Goal: Task Accomplishment & Management: Complete application form

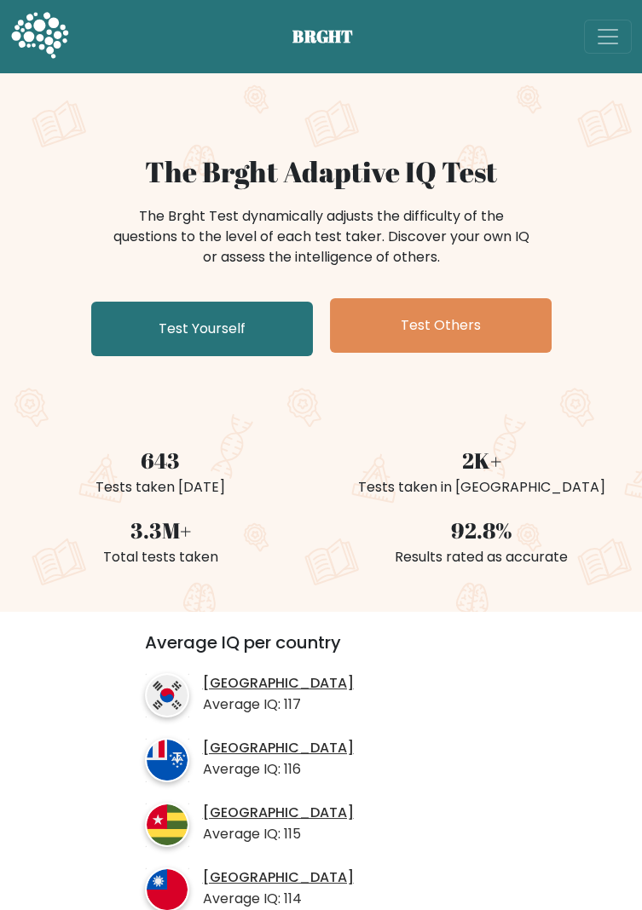
click at [265, 310] on link "Test Yourself" at bounding box center [202, 329] width 222 height 55
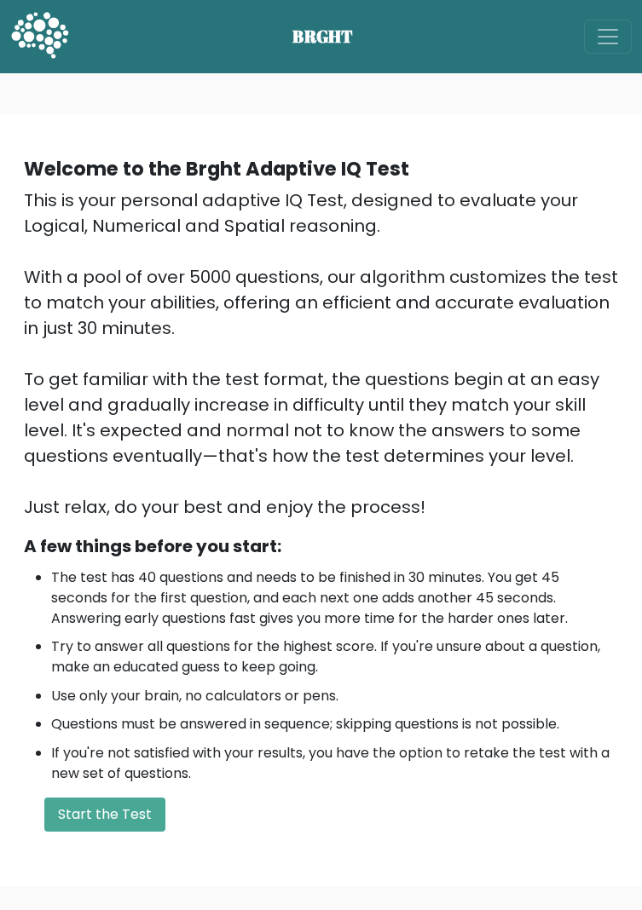
click at [138, 831] on button "Start the Test" at bounding box center [104, 815] width 121 height 34
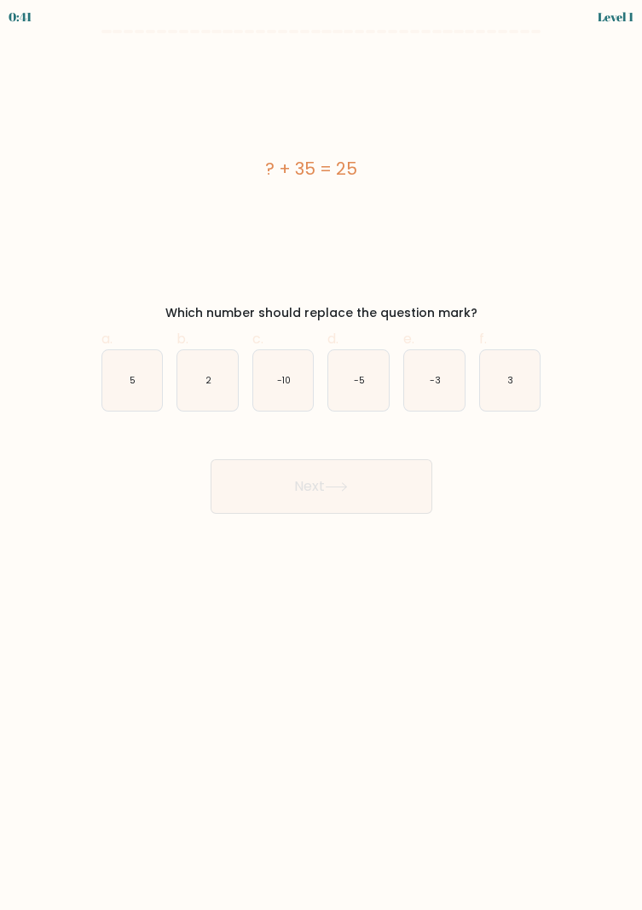
click at [285, 368] on icon "-10" at bounding box center [283, 380] width 60 height 60
click at [321, 455] on input "c. -10" at bounding box center [321, 460] width 1 height 11
radio input "true"
click at [394, 483] on button "Next" at bounding box center [321, 486] width 222 height 55
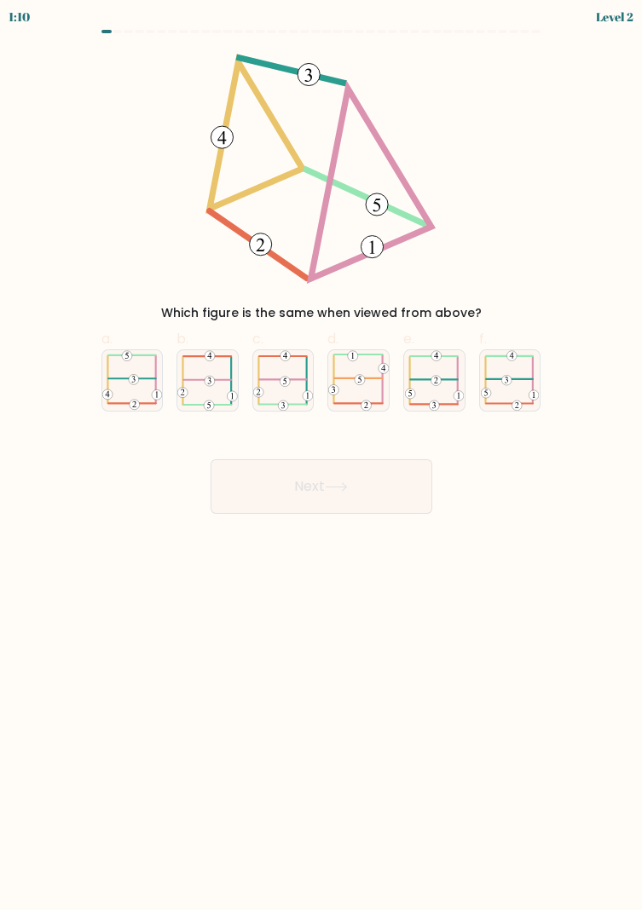
click at [135, 383] on 473 at bounding box center [134, 380] width 10 height 10
click at [321, 455] on input "a." at bounding box center [321, 460] width 1 height 11
radio input "true"
click at [386, 486] on button "Next" at bounding box center [321, 486] width 222 height 55
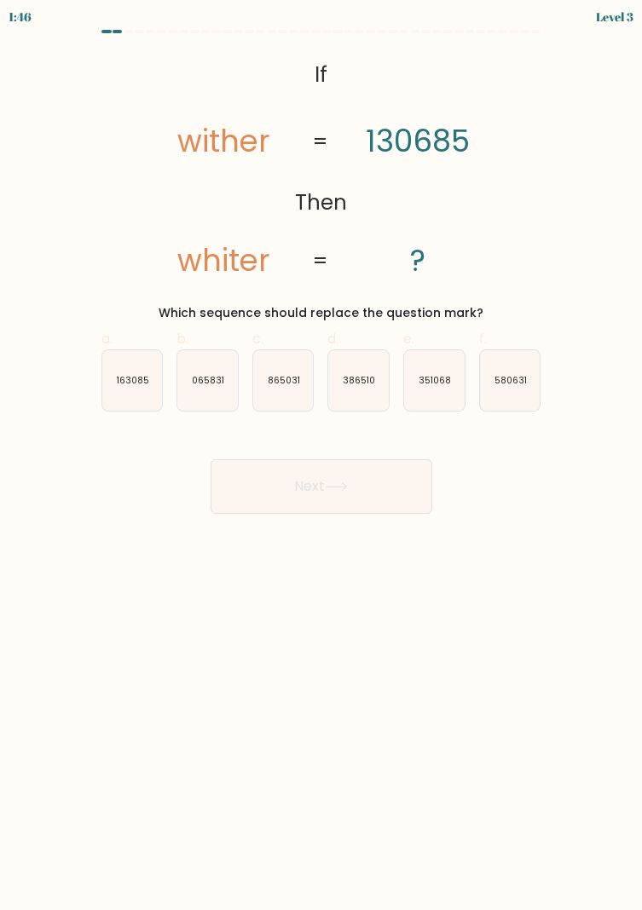
click at [130, 375] on text "163085" at bounding box center [133, 380] width 32 height 13
click at [321, 455] on input "a. 163085" at bounding box center [321, 460] width 1 height 11
radio input "true"
click at [392, 494] on button "Next" at bounding box center [321, 486] width 222 height 55
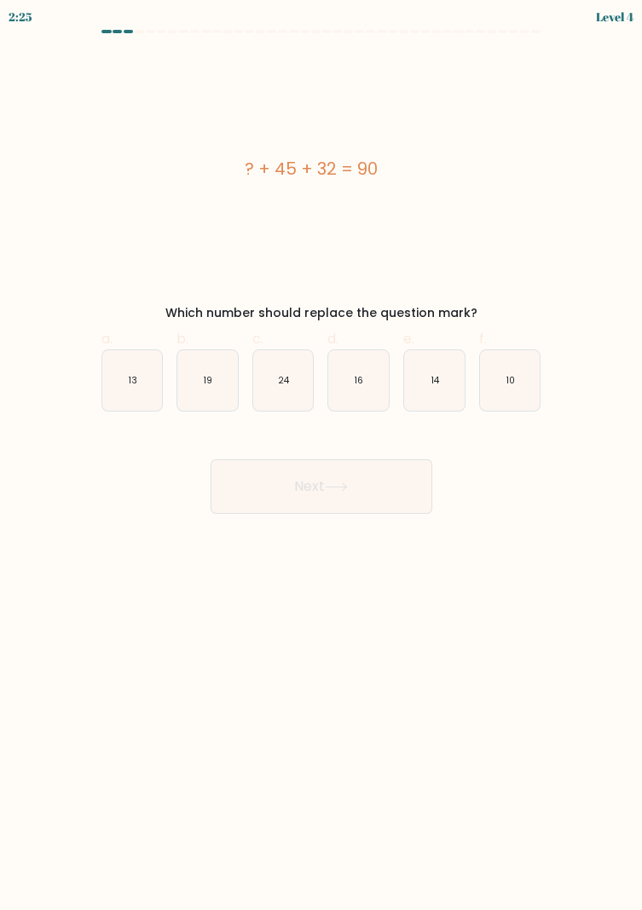
click at [141, 394] on icon "13" at bounding box center [132, 380] width 60 height 60
click at [321, 455] on input "a. 13" at bounding box center [321, 460] width 1 height 11
radio input "true"
click at [390, 494] on button "Next" at bounding box center [321, 486] width 222 height 55
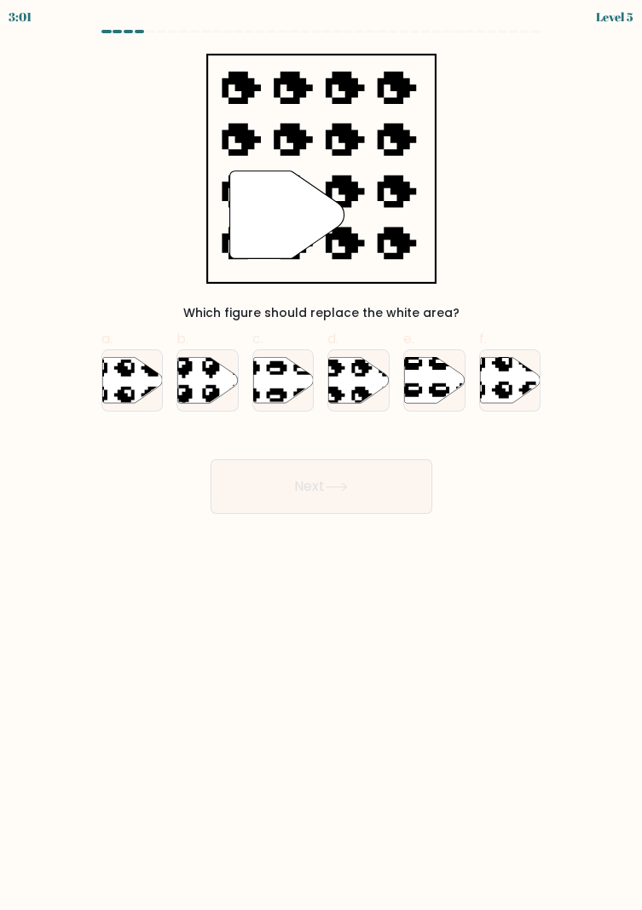
click at [217, 390] on icon at bounding box center [225, 353] width 99 height 102
click at [321, 455] on input "b." at bounding box center [321, 460] width 1 height 11
radio input "true"
click at [405, 491] on button "Next" at bounding box center [321, 486] width 222 height 55
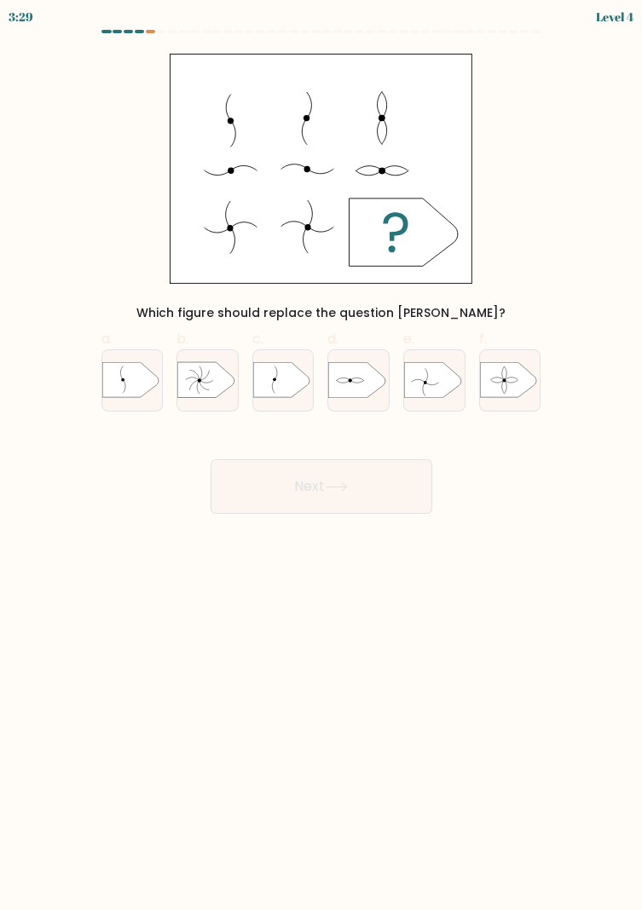
click at [504, 389] on icon at bounding box center [508, 380] width 56 height 35
click at [322, 455] on input "f." at bounding box center [321, 460] width 1 height 11
radio input "true"
click at [402, 478] on button "Next" at bounding box center [321, 486] width 222 height 55
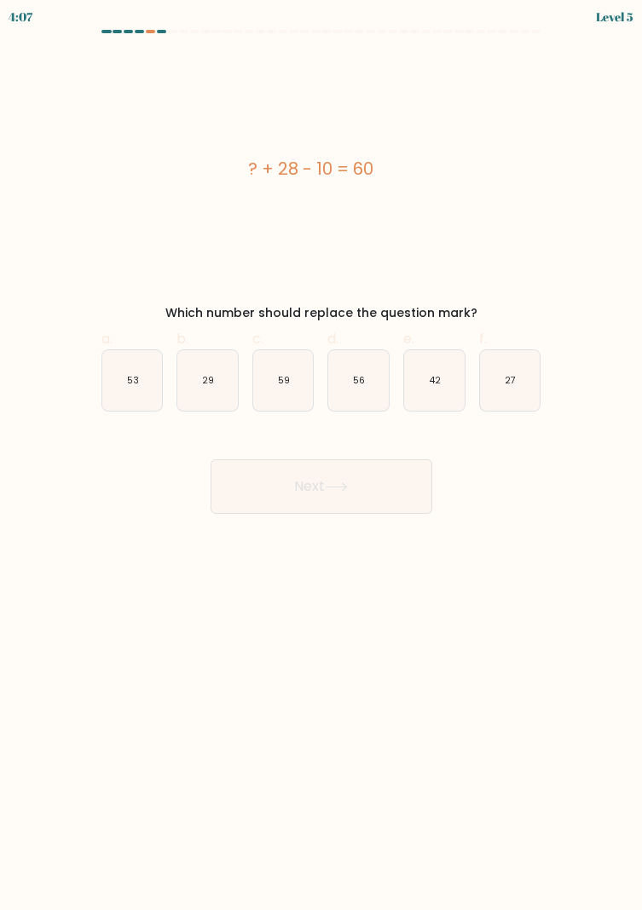
click at [457, 389] on icon "42" at bounding box center [434, 380] width 60 height 60
click at [322, 455] on input "e. 42" at bounding box center [321, 460] width 1 height 11
radio input "true"
click at [405, 506] on button "Next" at bounding box center [321, 486] width 222 height 55
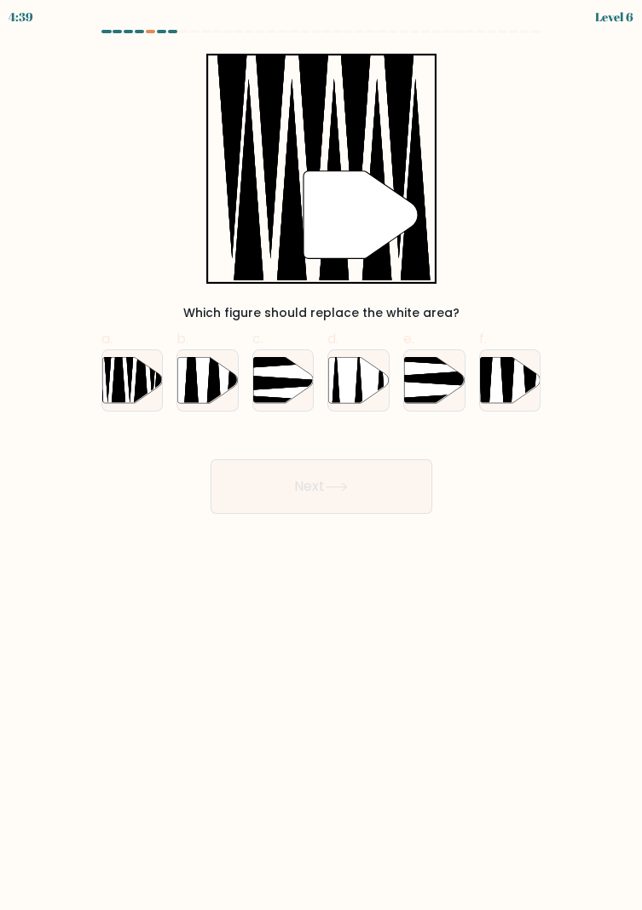
click at [367, 391] on icon at bounding box center [359, 380] width 60 height 46
click at [322, 455] on input "d." at bounding box center [321, 460] width 1 height 11
radio input "true"
click at [353, 488] on button "Next" at bounding box center [321, 486] width 222 height 55
